Goal: Check status: Check status

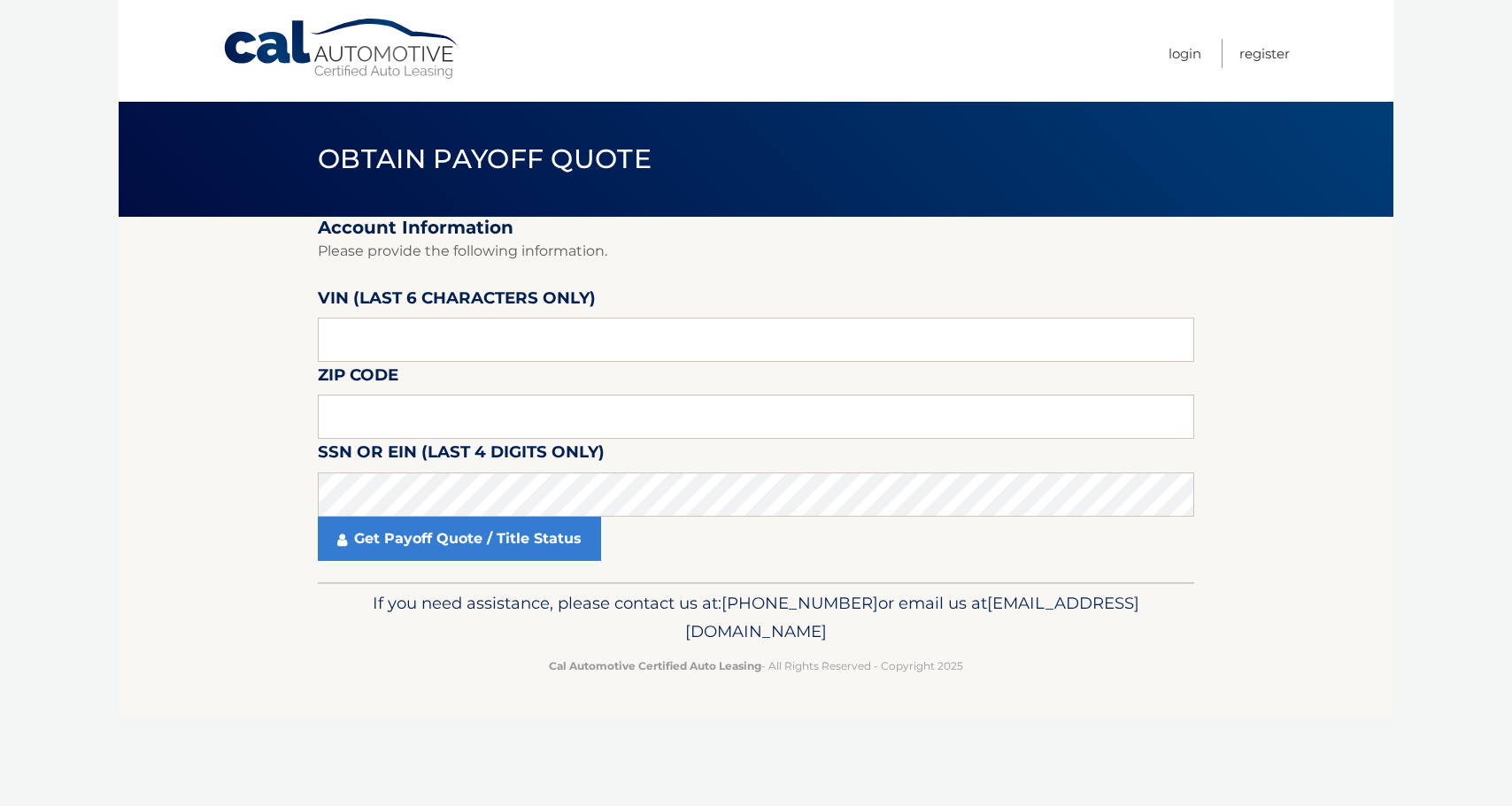
click at [437, 313] on label "VIN (last 6 characters only)" at bounding box center [456, 301] width 278 height 33
click at [435, 327] on input "text" at bounding box center [756, 339] width 877 height 44
type input "233966"
click at [436, 419] on input "text" at bounding box center [756, 416] width 877 height 44
type input "11554"
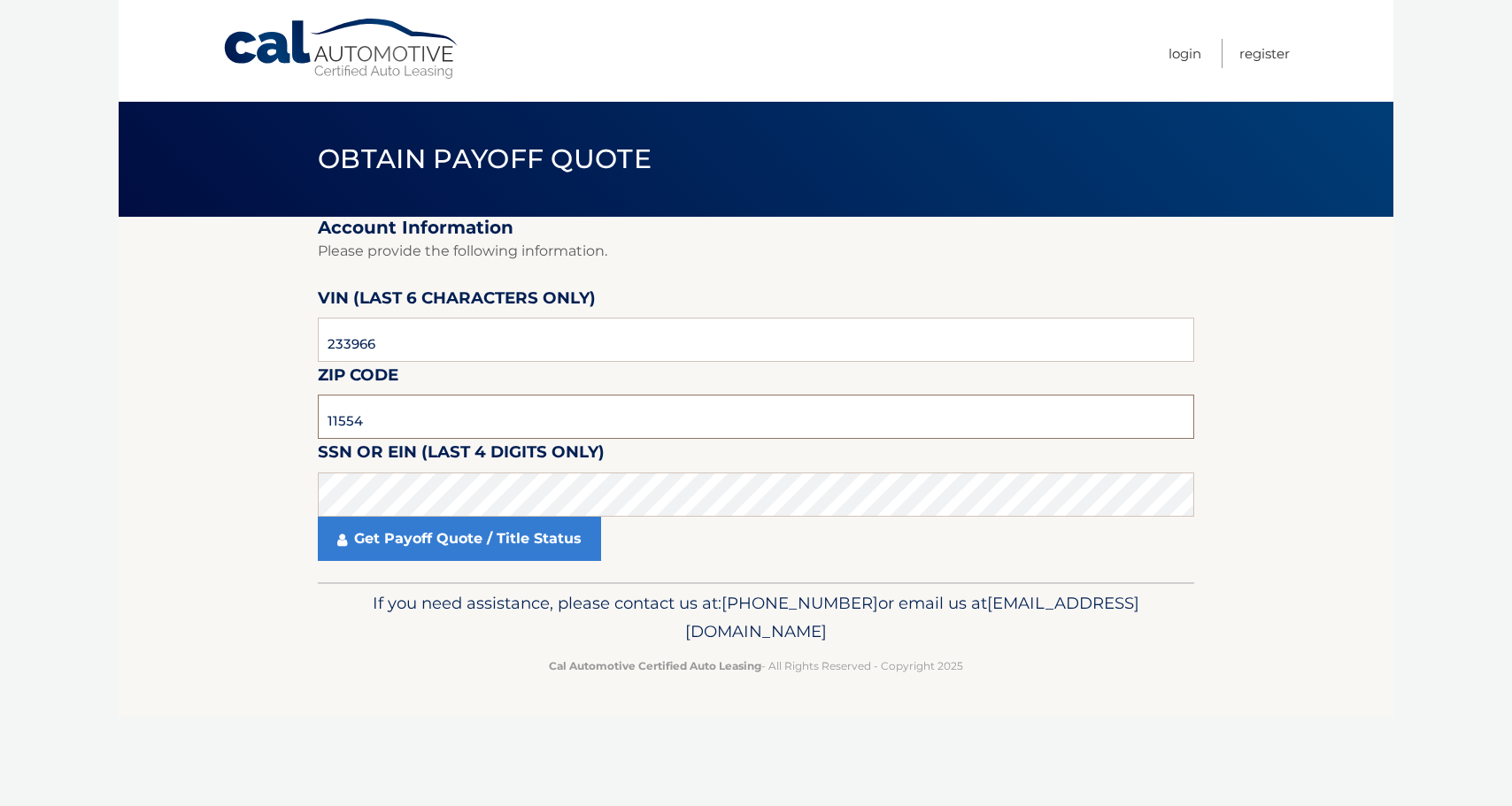
click button "For Originating Dealer" at bounding box center [0, 0] width 0 height 0
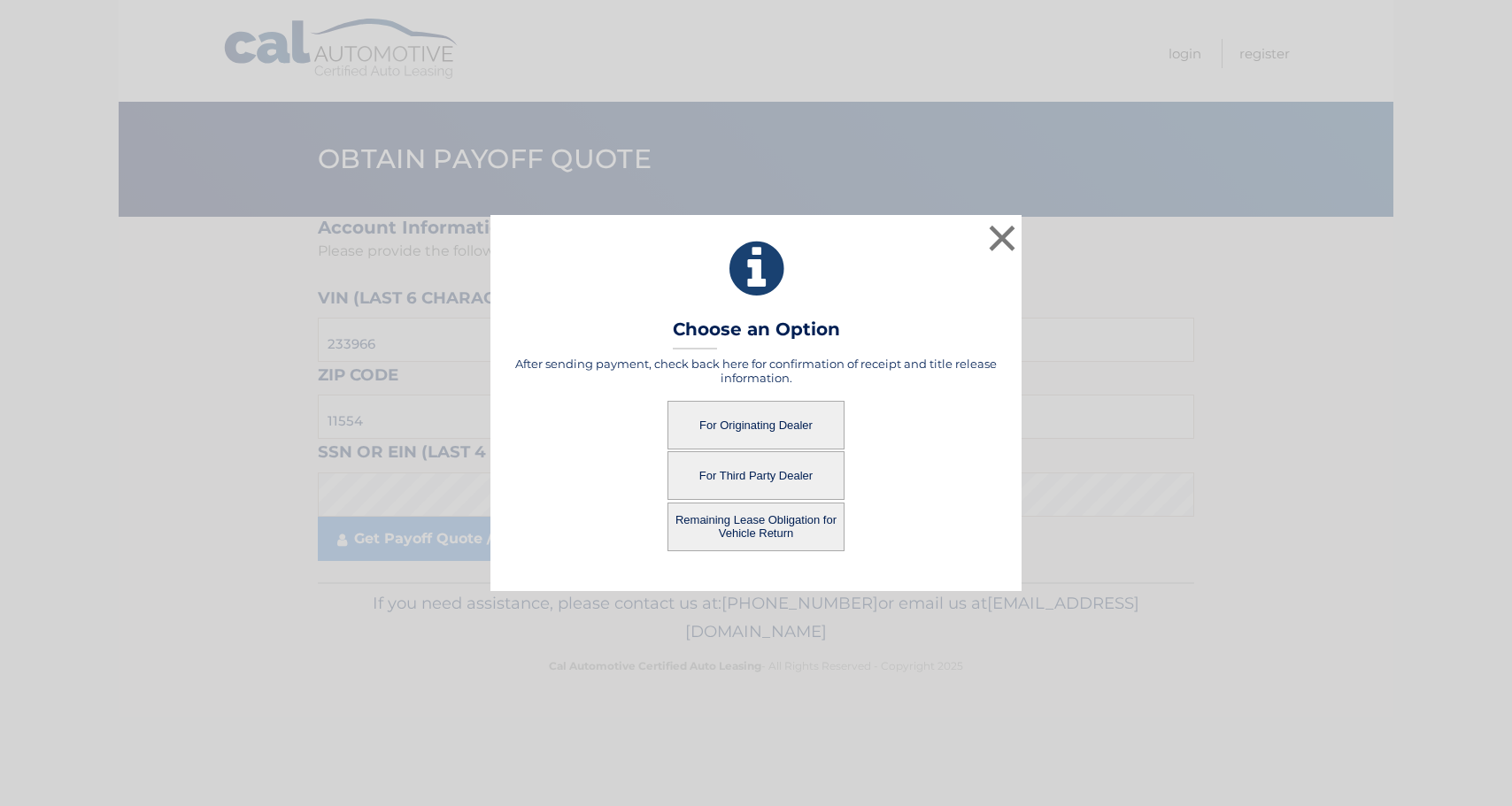
click at [774, 423] on button "For Originating Dealer" at bounding box center [756, 425] width 177 height 49
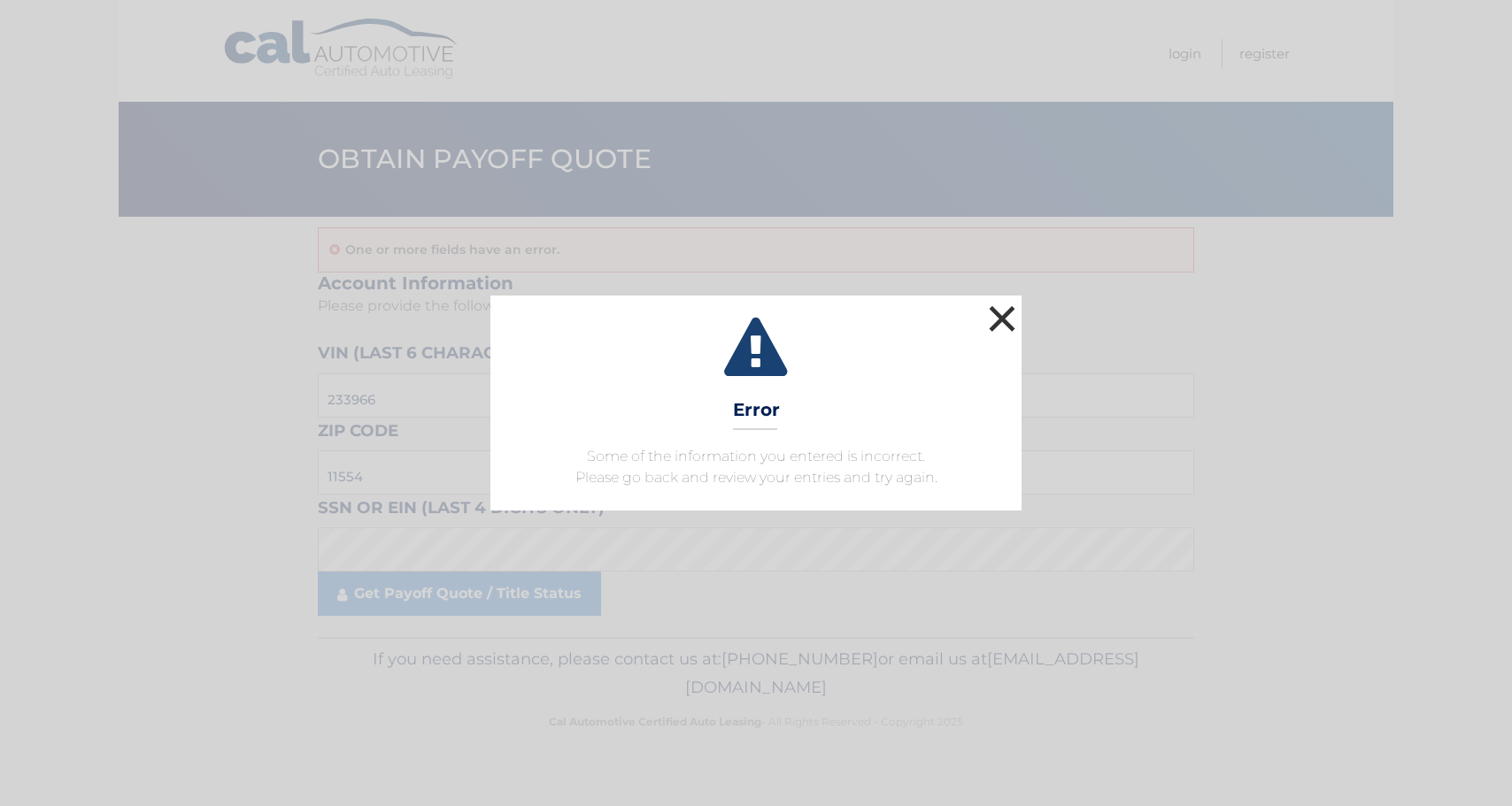
click at [1003, 319] on button "×" at bounding box center [1002, 318] width 35 height 35
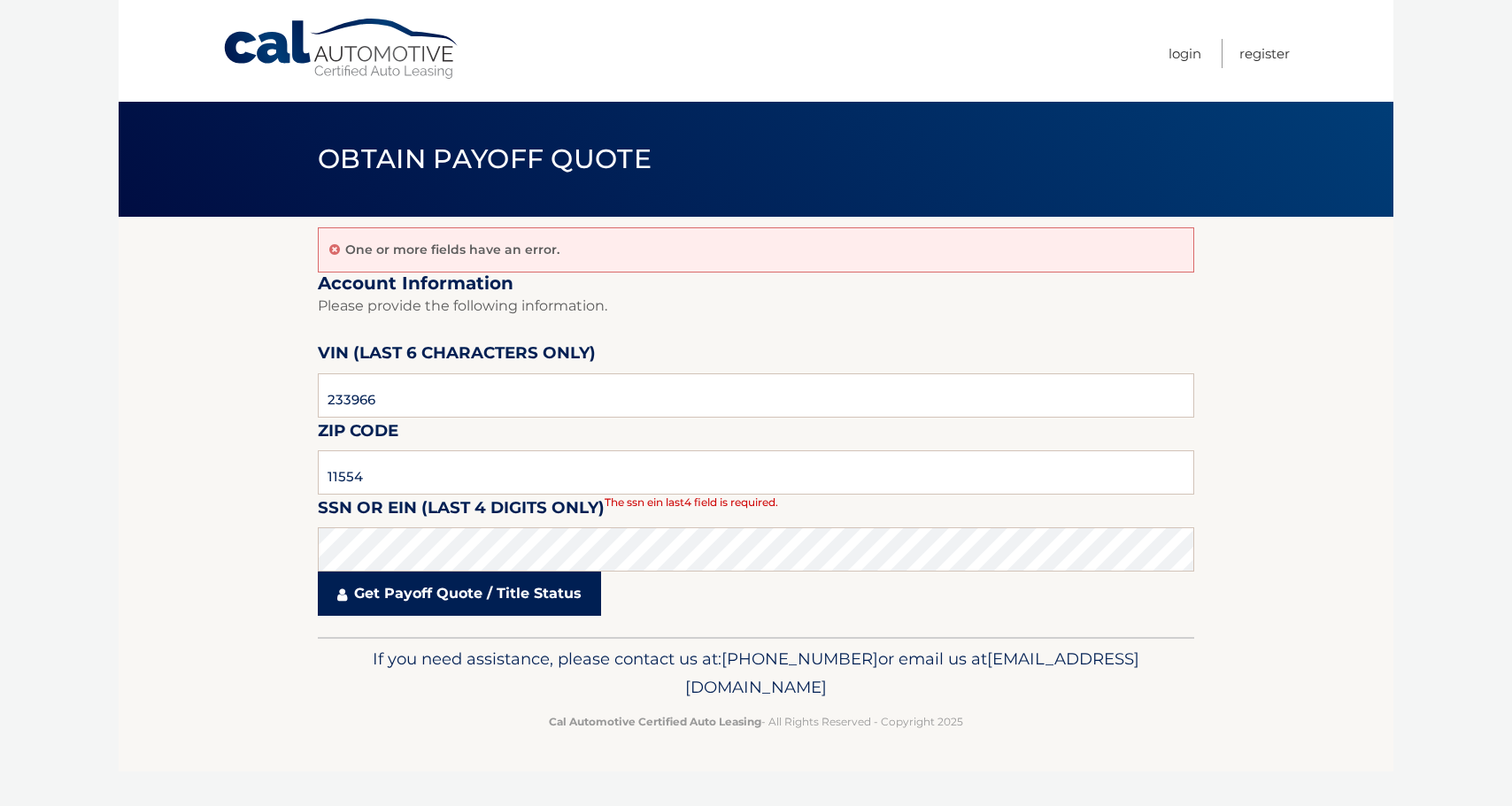
click at [458, 583] on link "Get Payoff Quote / Title Status" at bounding box center [459, 593] width 283 height 44
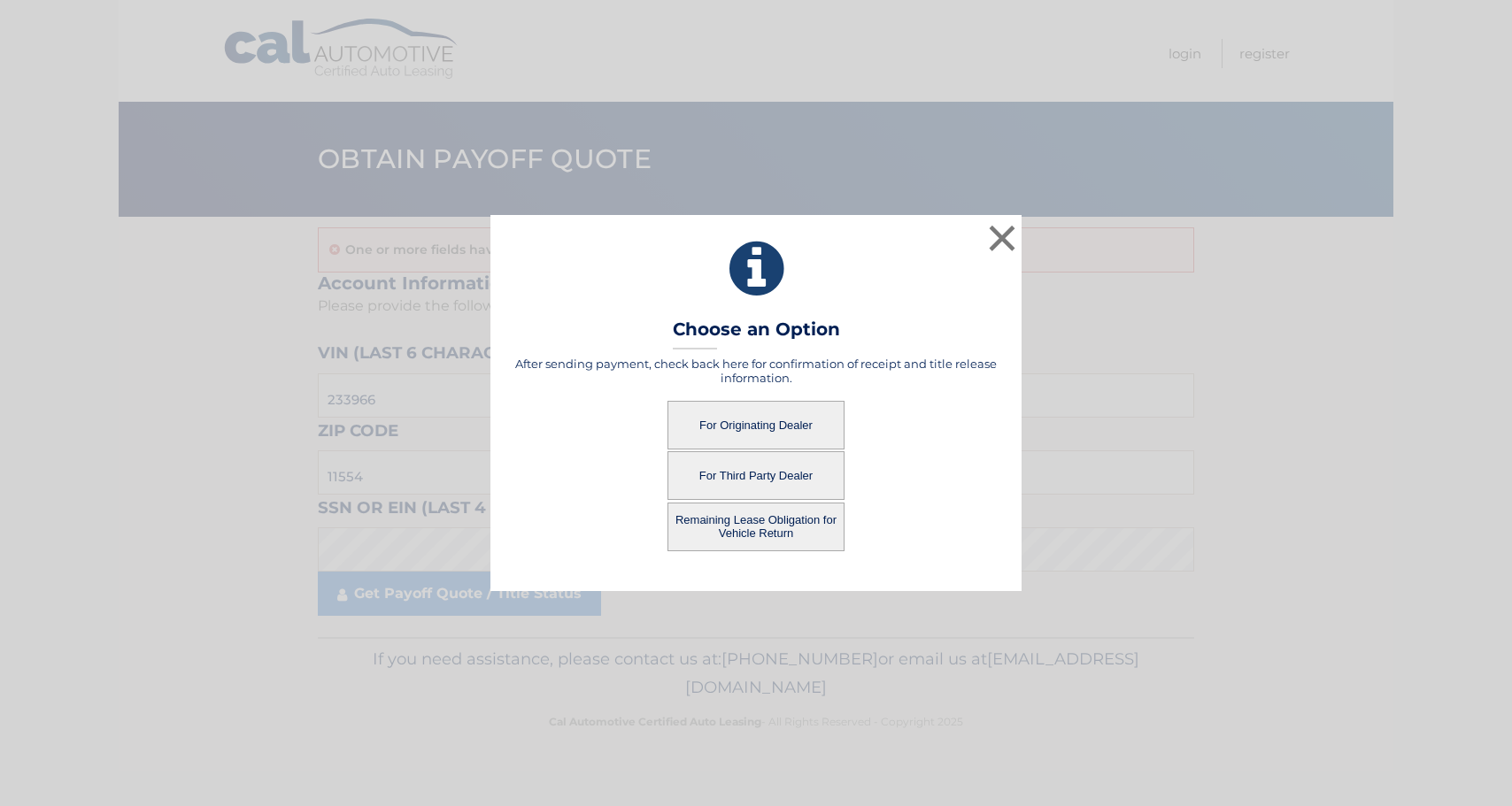
click at [754, 413] on button "For Originating Dealer" at bounding box center [756, 425] width 177 height 49
click at [754, 421] on button "For Originating Dealer" at bounding box center [756, 425] width 177 height 49
